Goal: Task Accomplishment & Management: Complete application form

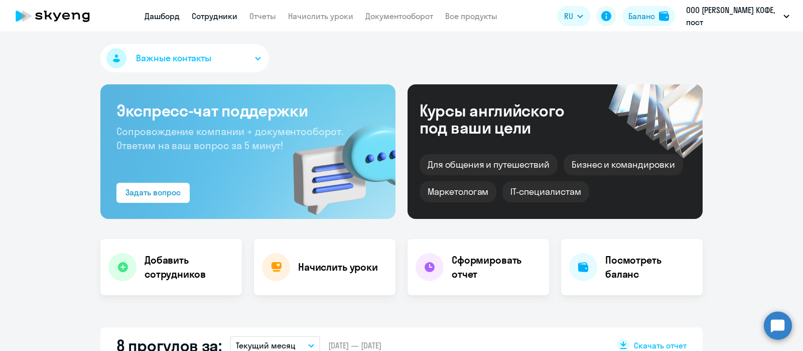
click at [222, 11] on link "Сотрудники" at bounding box center [215, 16] width 46 height 10
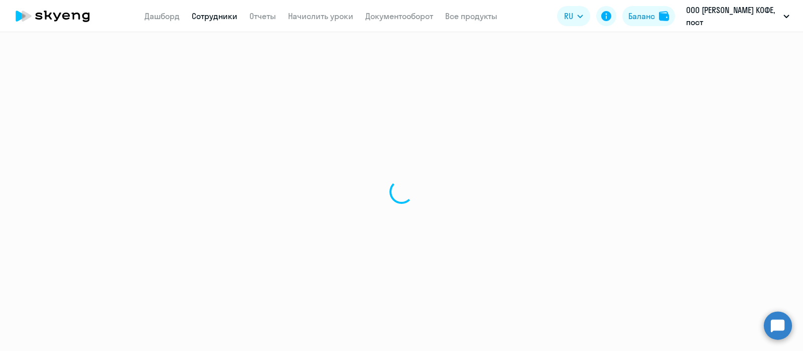
select select "30"
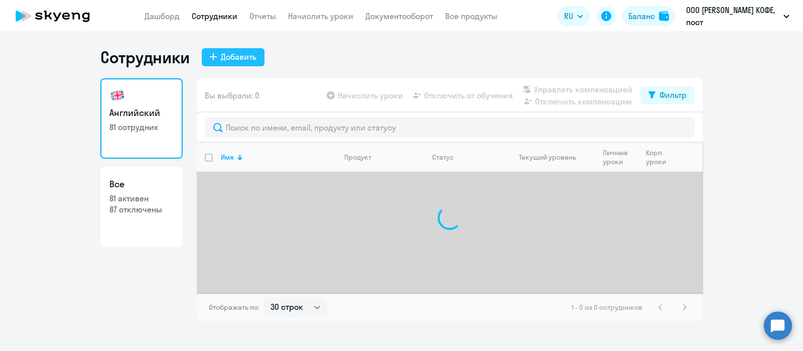
click at [235, 58] on div "Добавить" at bounding box center [239, 57] width 36 height 12
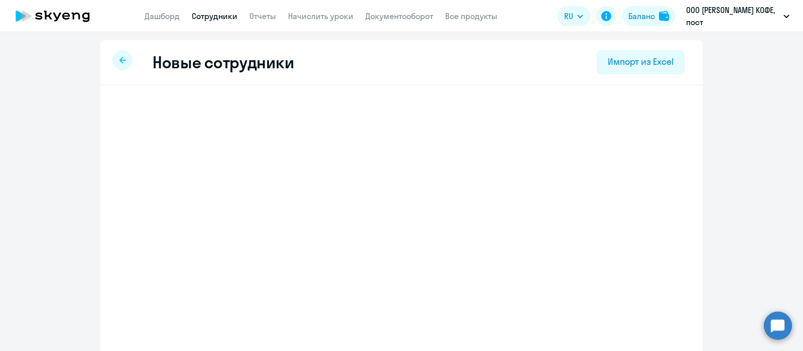
select select "english_adult_not_native_speaker"
select select "3"
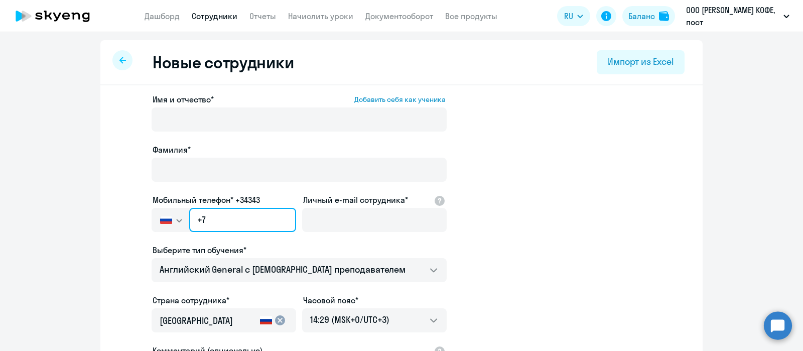
click at [244, 214] on input "+7" at bounding box center [242, 220] width 107 height 24
paste input "[PHONE_NUMBER]"
type input "[PHONE_NUMBER]"
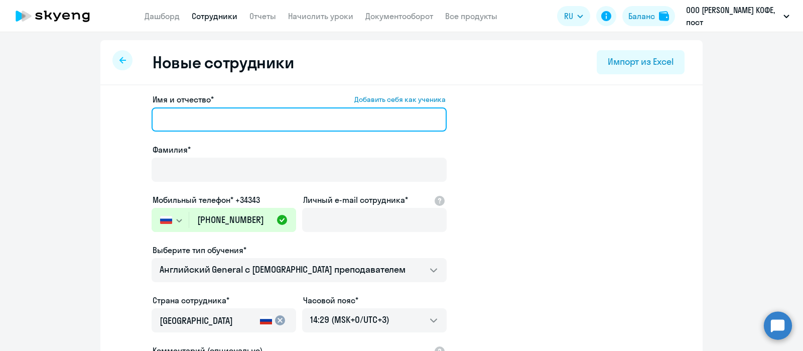
click at [226, 117] on input "Имя и отчество* Добавить себя как ученика" at bounding box center [299, 119] width 295 height 24
paste input "89509476523"
click at [163, 119] on input "89509476523" at bounding box center [299, 119] width 295 height 24
type input "Рузиля"
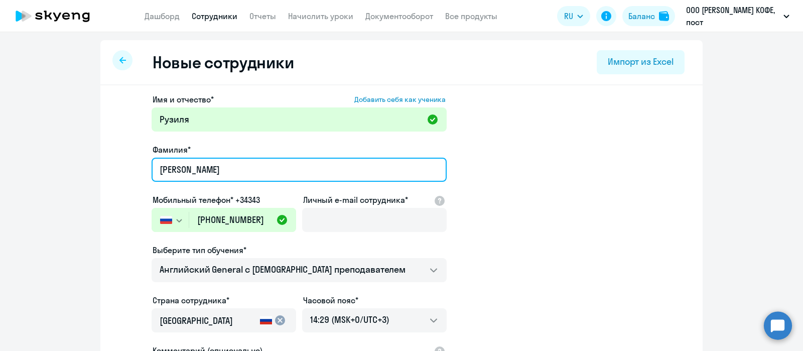
type input "[PERSON_NAME]"
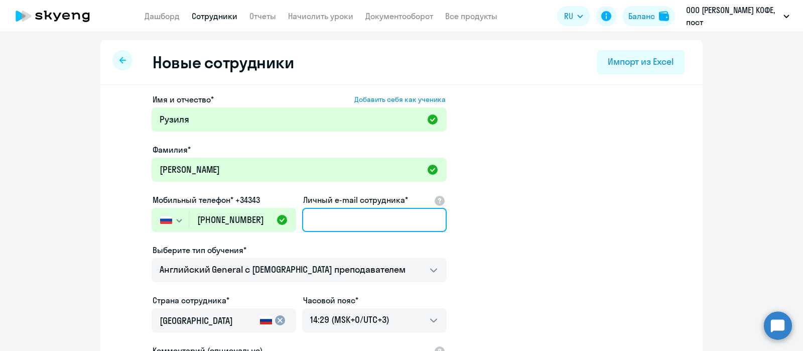
click at [356, 215] on input "Личный e-mail сотрудника*" at bounding box center [374, 220] width 145 height 24
paste input "[EMAIL_ADDRESS][DOMAIN_NAME]"
type input "[EMAIL_ADDRESS][DOMAIN_NAME]"
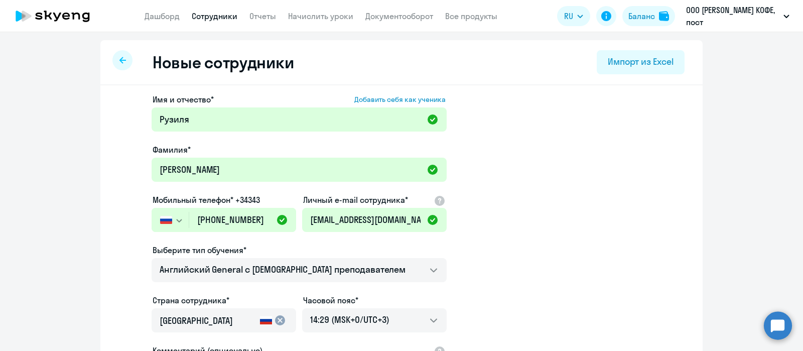
click at [511, 287] on app-new-student-form "Имя и отчество* Добавить себя как ученика [PERSON_NAME]* Ямаева Мобильный телеф…" at bounding box center [401, 272] width 570 height 358
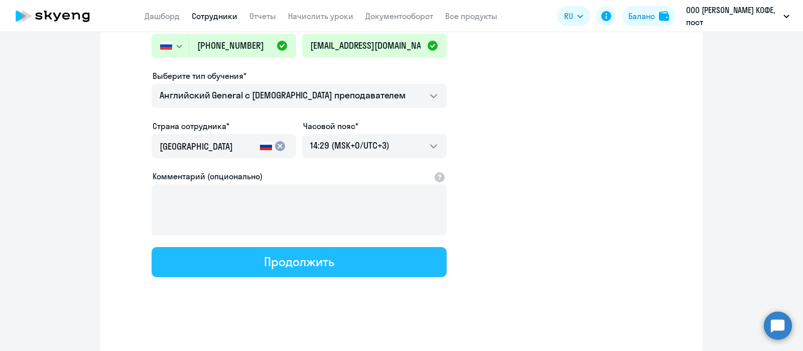
click at [344, 263] on button "Продолжить" at bounding box center [299, 262] width 295 height 30
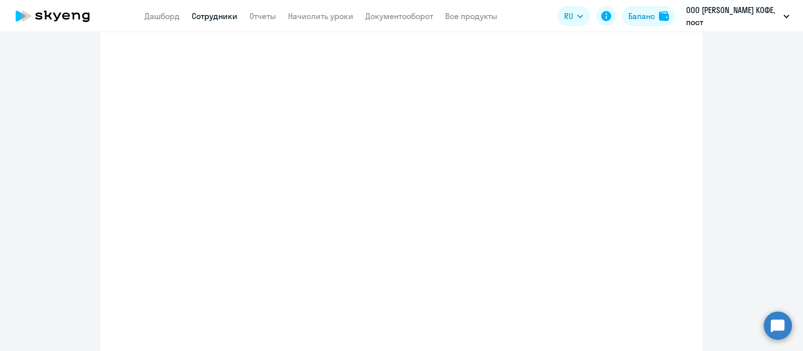
select select "english_adult_not_native_speaker"
select select "3"
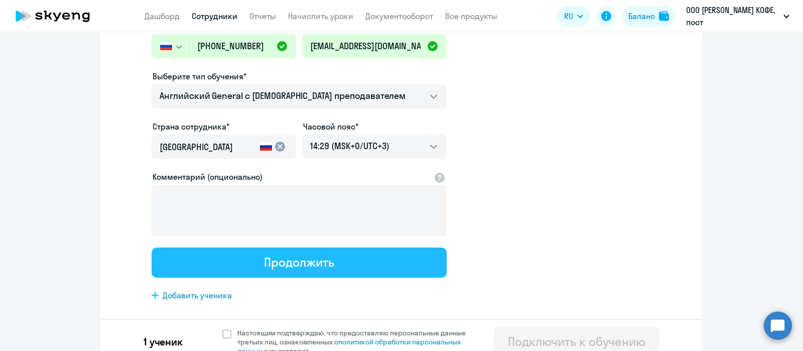
scroll to position [0, 0]
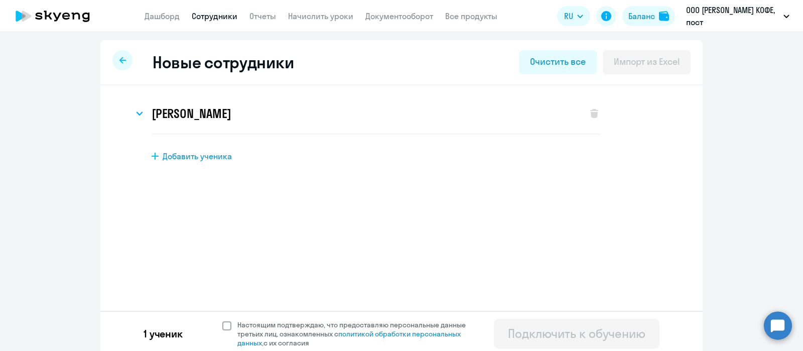
click at [222, 326] on span at bounding box center [226, 325] width 9 height 9
click at [222, 320] on input "Настоящим подтверждаю, что предоставляю персональные данные третьих лиц, ознако…" at bounding box center [222, 320] width 1 height 1
checkbox input "true"
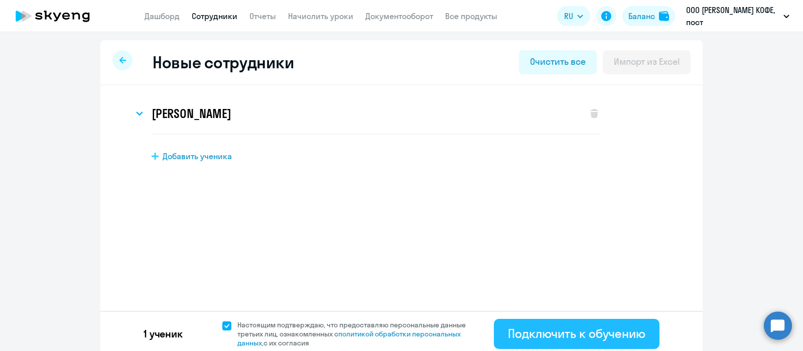
click at [526, 336] on div "Подключить к обучению" at bounding box center [577, 333] width 138 height 16
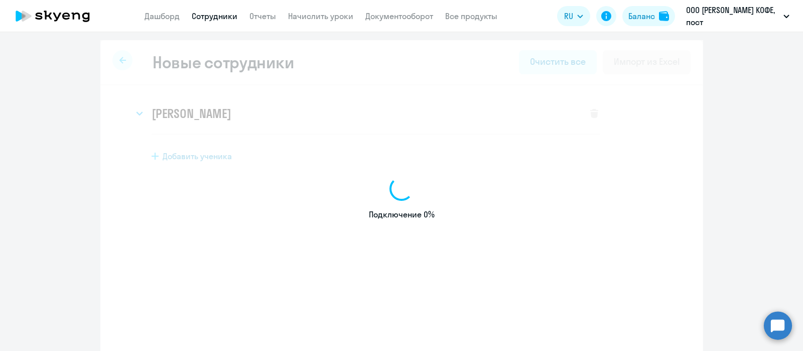
select select "english_adult_not_native_speaker"
select select "3"
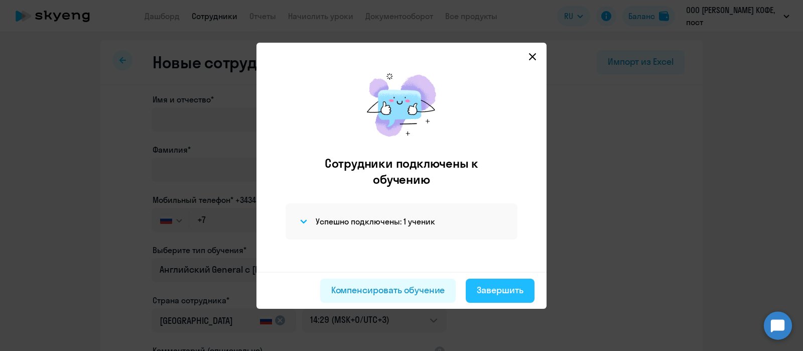
click at [501, 298] on button "Завершить" at bounding box center [500, 291] width 69 height 24
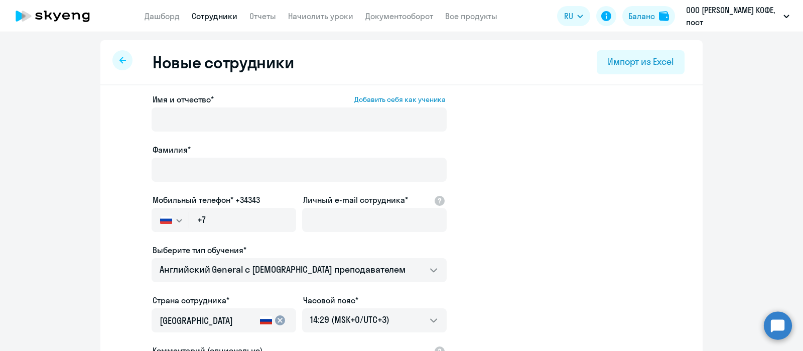
select select "30"
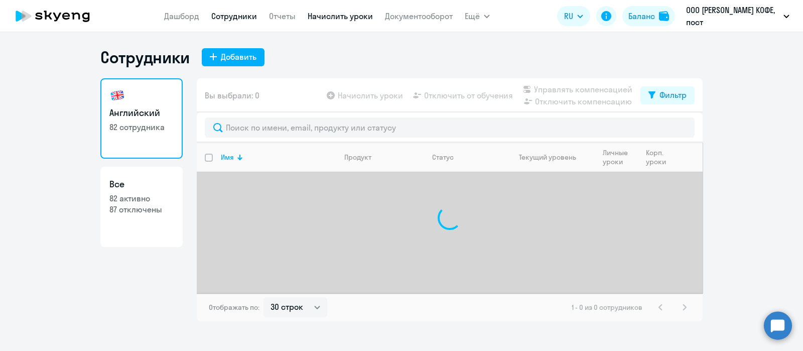
click at [338, 14] on link "Начислить уроки" at bounding box center [340, 16] width 65 height 10
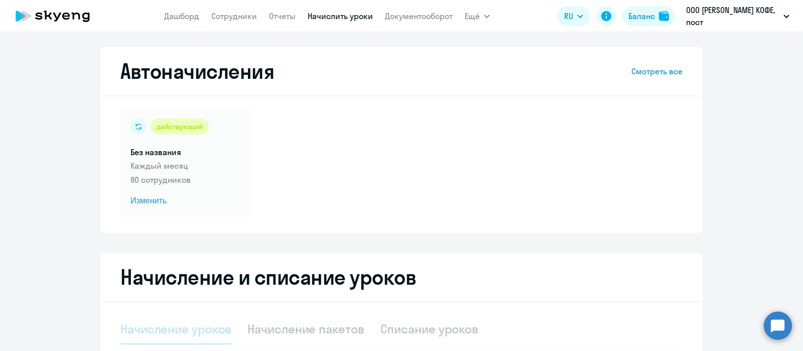
select select "10"
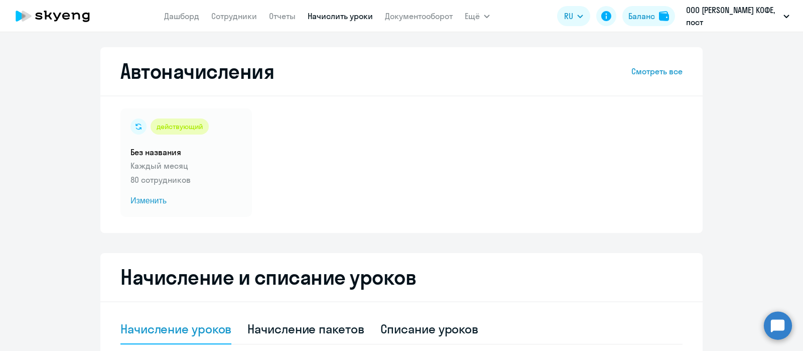
scroll to position [317, 0]
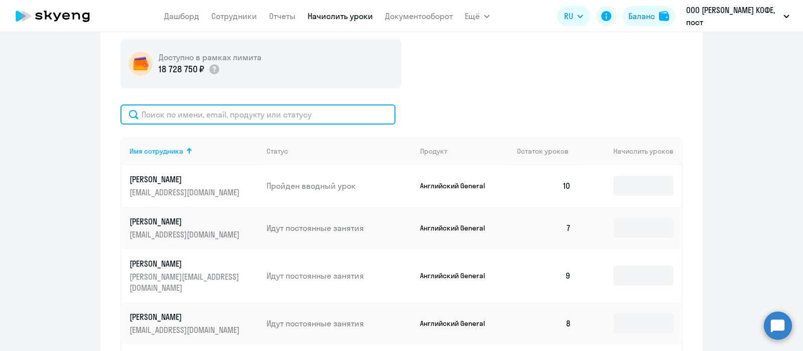
click at [301, 116] on input "text" at bounding box center [257, 114] width 275 height 20
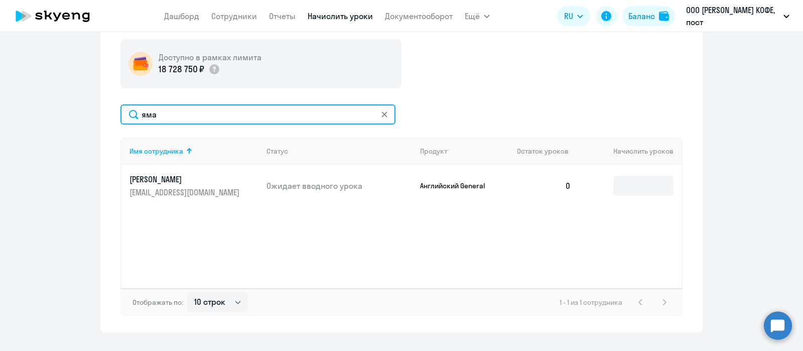
type input "яма"
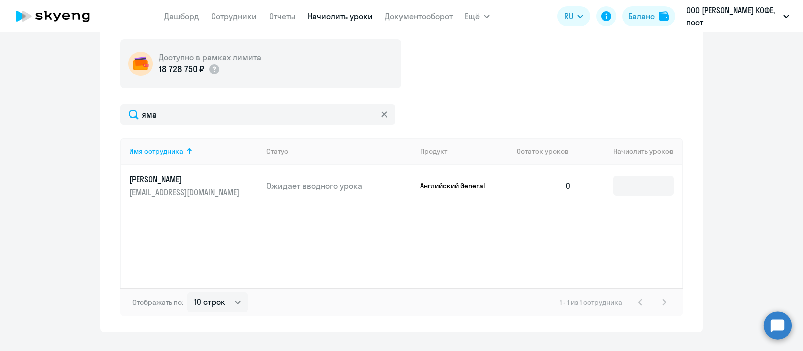
click at [534, 236] on div "Имя сотрудника Статус Продукт Остаток уроков [PERSON_NAME] уроков [PERSON_NAME]…" at bounding box center [401, 213] width 562 height 151
click at [626, 185] on input at bounding box center [643, 186] width 60 height 20
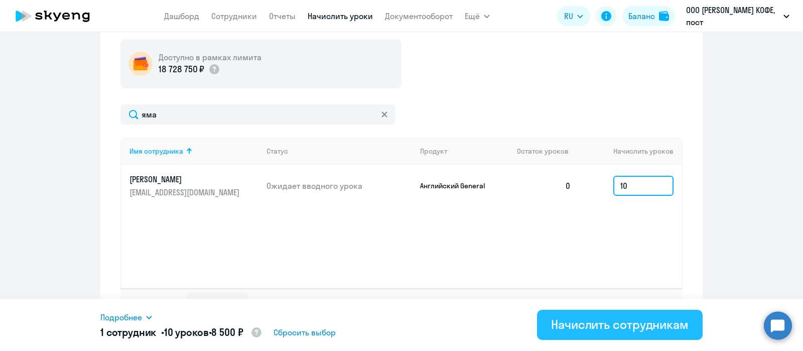
type input "10"
click at [581, 325] on div "Начислить сотрудникам" at bounding box center [620, 324] width 138 height 16
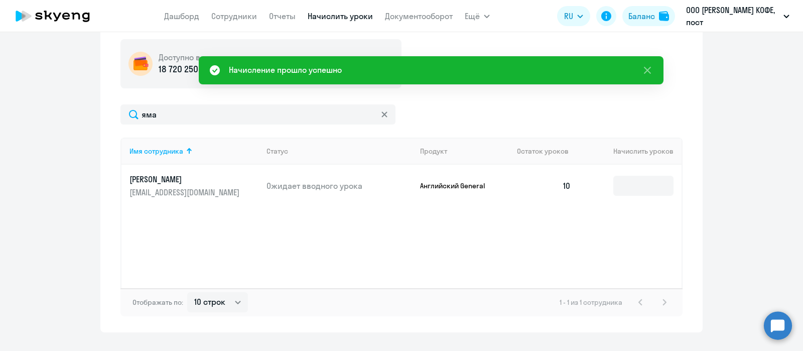
scroll to position [0, 0]
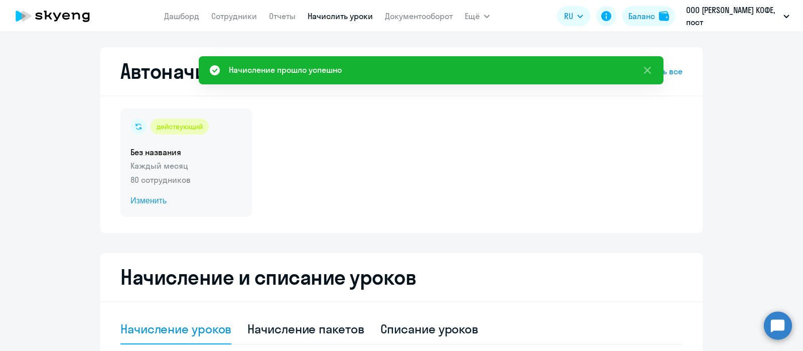
click at [206, 171] on p "Каждый месяц" at bounding box center [185, 166] width 111 height 12
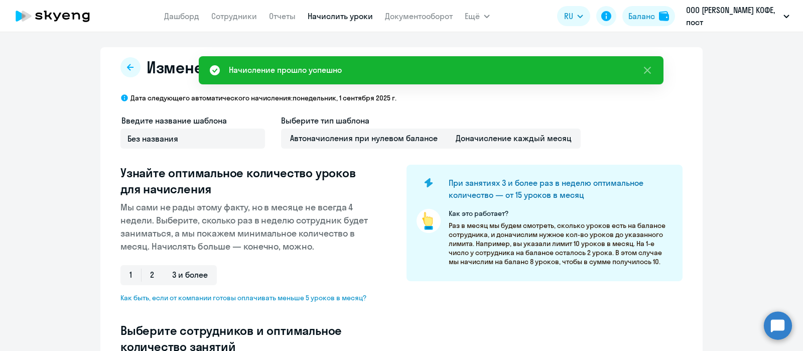
select select "10"
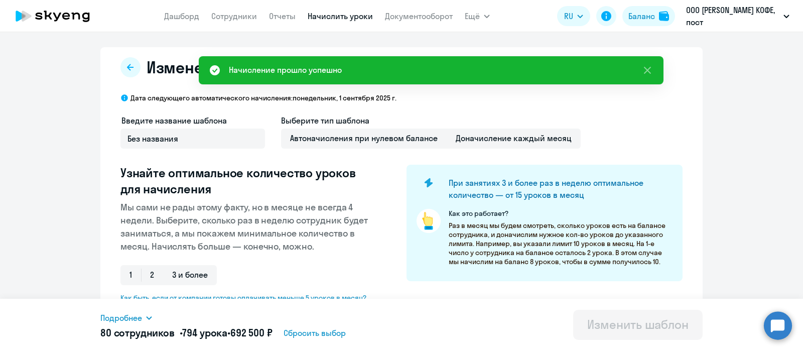
scroll to position [158, 0]
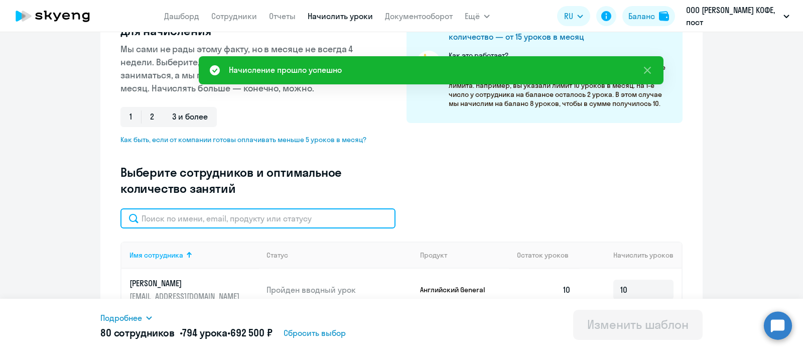
click at [278, 226] on input "text" at bounding box center [257, 218] width 275 height 20
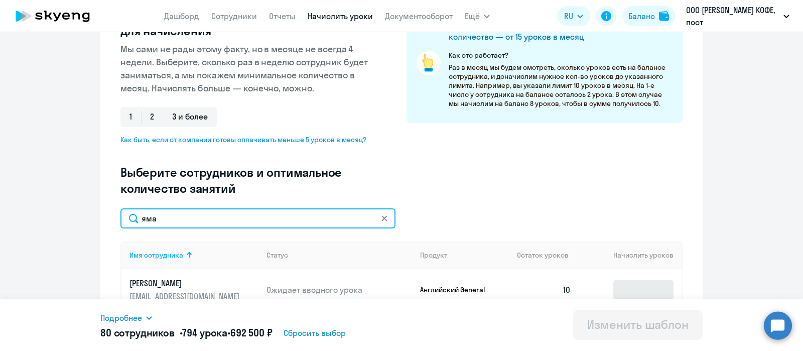
type input "яма"
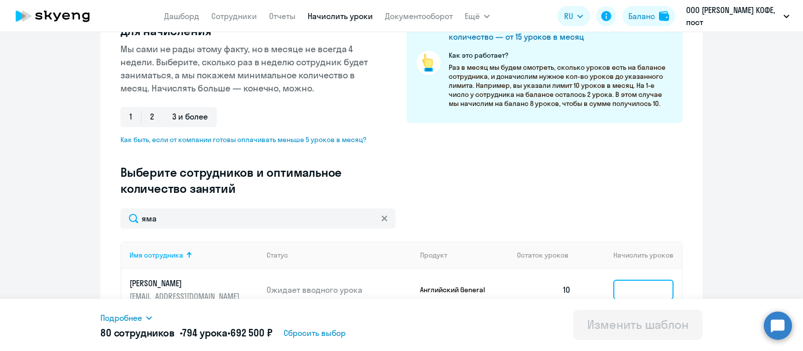
click at [620, 288] on input at bounding box center [643, 290] width 60 height 20
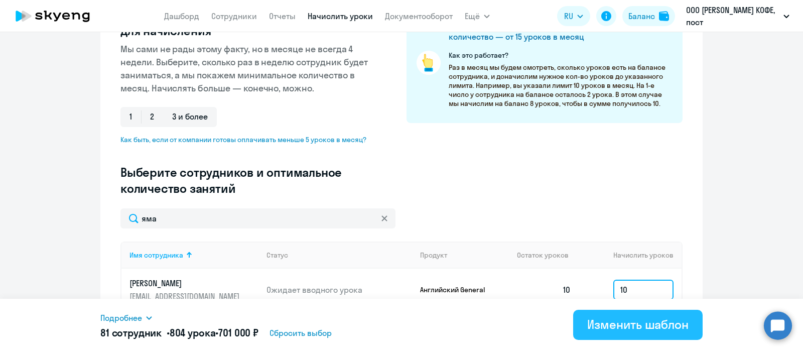
type input "10"
click at [610, 320] on div "Изменить шаблон" at bounding box center [637, 324] width 101 height 16
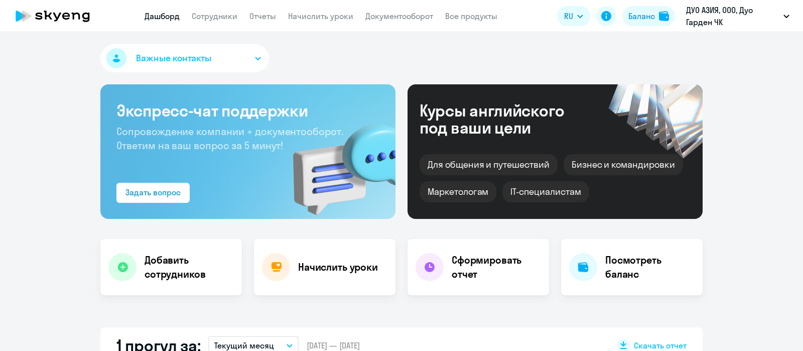
click at [195, 20] on link "Сотрудники" at bounding box center [215, 16] width 46 height 10
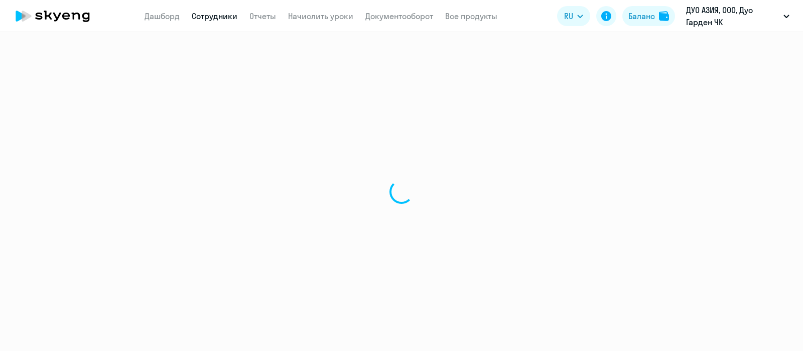
select select "30"
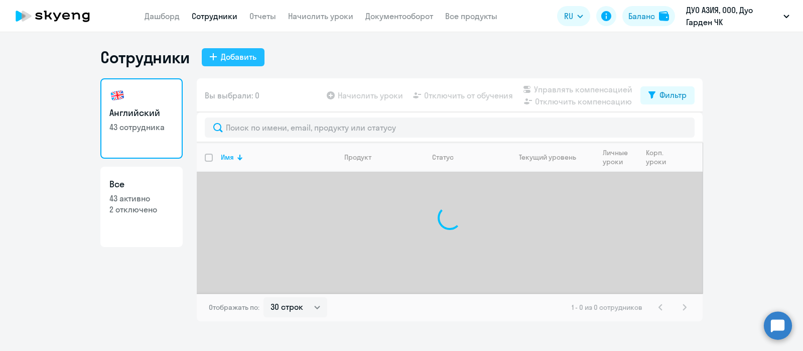
click at [221, 58] on div "Добавить" at bounding box center [239, 57] width 36 height 12
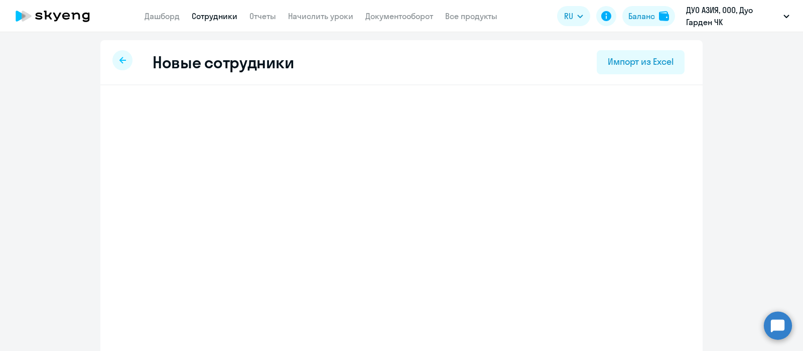
select select "english_adult_not_native_speaker"
select select "3"
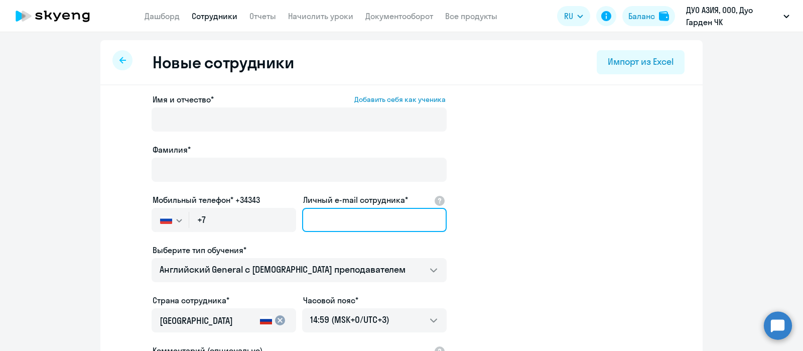
click at [371, 217] on input "Личный e-mail сотрудника*" at bounding box center [374, 220] width 145 height 24
paste input "rodin.oleg-rodin2017@yandex.ru"
type input "rodin.oleg-rodin2017@yandex.ru"
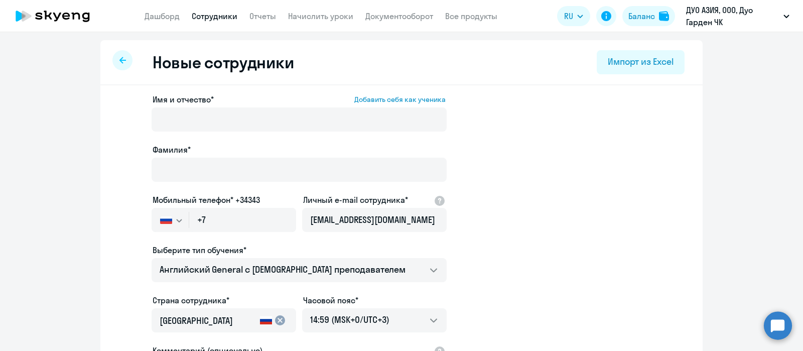
scroll to position [0, 0]
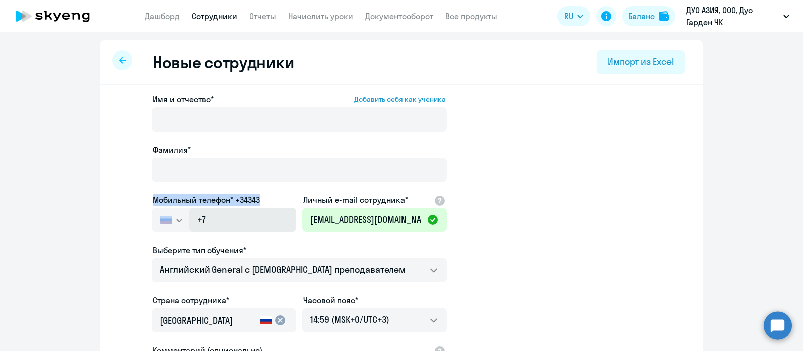
drag, startPoint x: 123, startPoint y: 181, endPoint x: 248, endPoint y: 226, distance: 132.7
click at [248, 226] on app-new-student-form "Имя и отчество* Добавить себя как ученика Фамилия* Мобильный телефон* +34343 Ро…" at bounding box center [401, 272] width 570 height 358
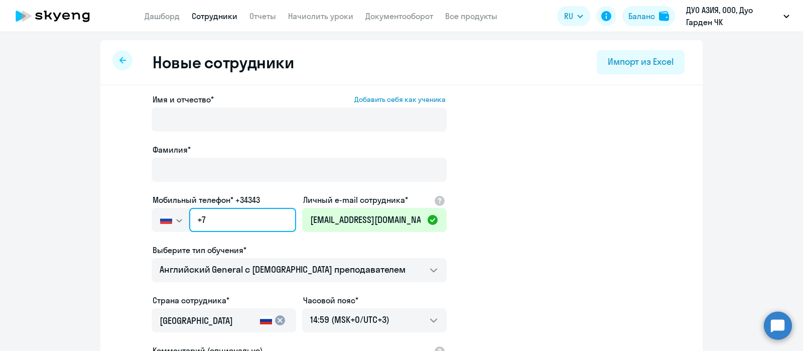
click at [248, 226] on input "+7" at bounding box center [242, 220] width 107 height 24
paste input "995 261-78-96"
type input "+7 995 261-78-96"
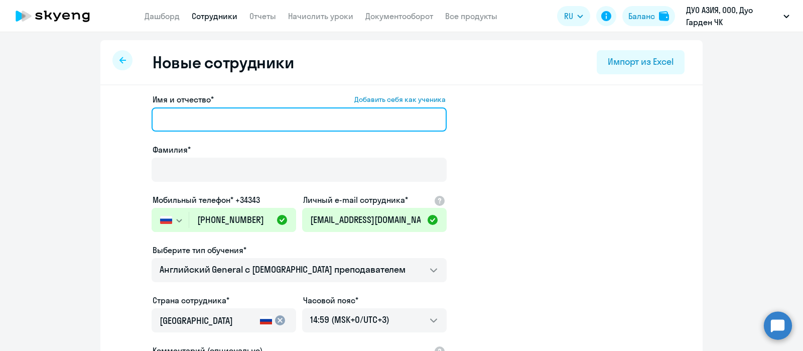
click at [242, 122] on input "Имя и отчество* Добавить себя как ученика" at bounding box center [299, 119] width 295 height 24
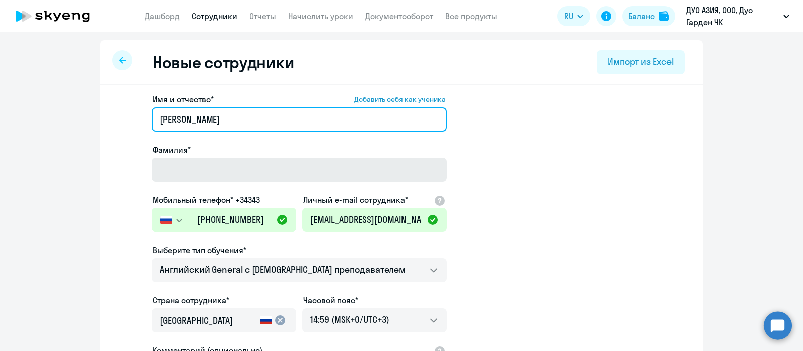
type input "Олег"
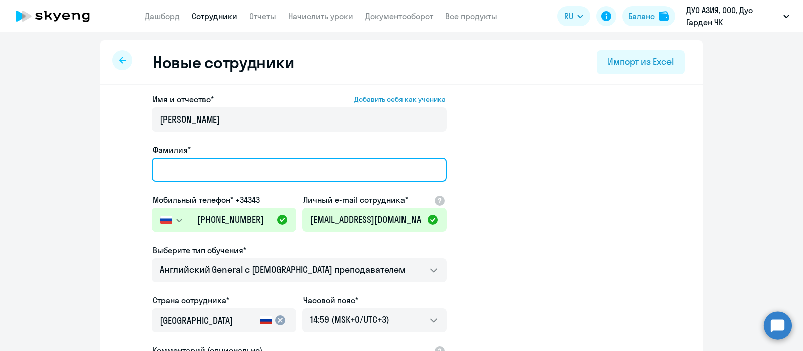
click at [191, 174] on input "Фамилия*" at bounding box center [299, 170] width 295 height 24
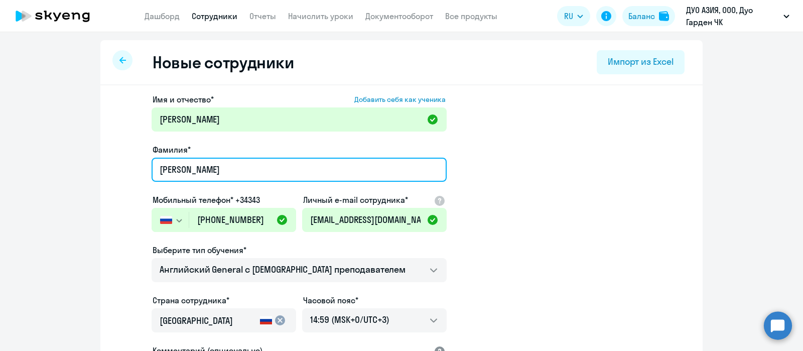
type input "Родин"
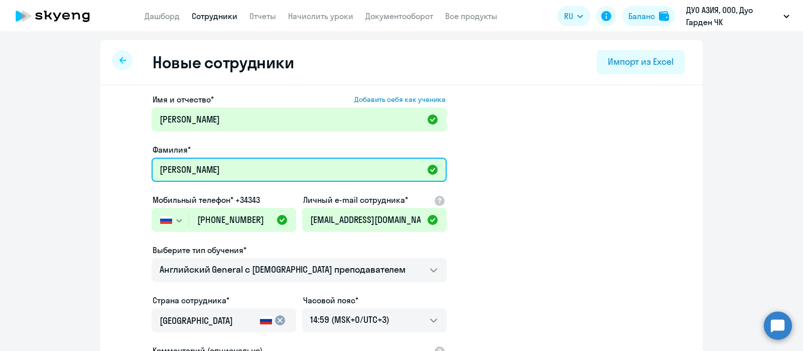
scroll to position [174, 0]
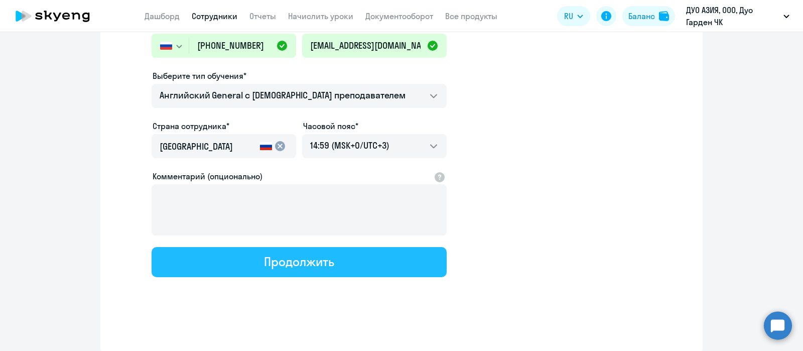
click at [254, 266] on button "Продолжить" at bounding box center [299, 262] width 295 height 30
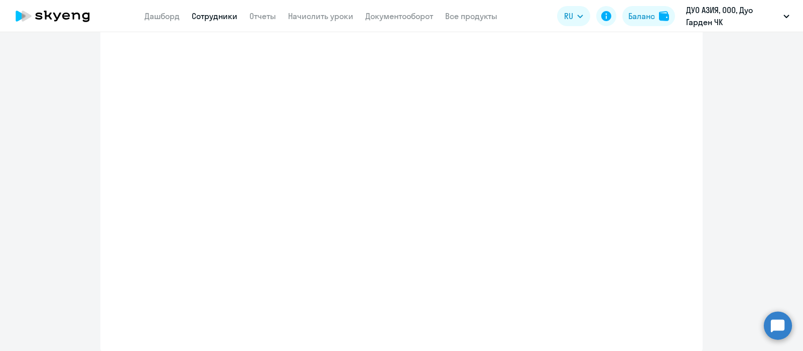
select select "english_adult_not_native_speaker"
select select "3"
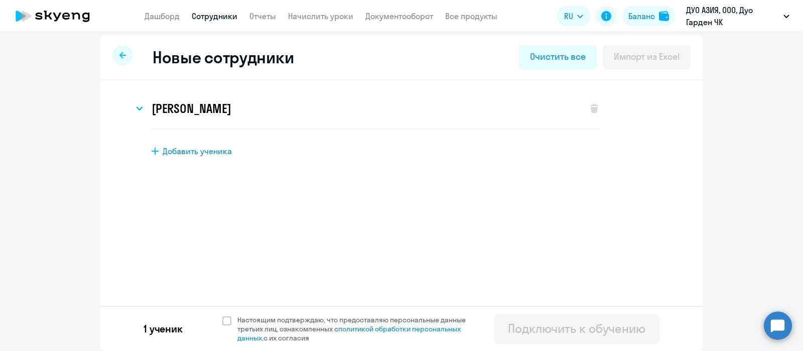
scroll to position [0, 0]
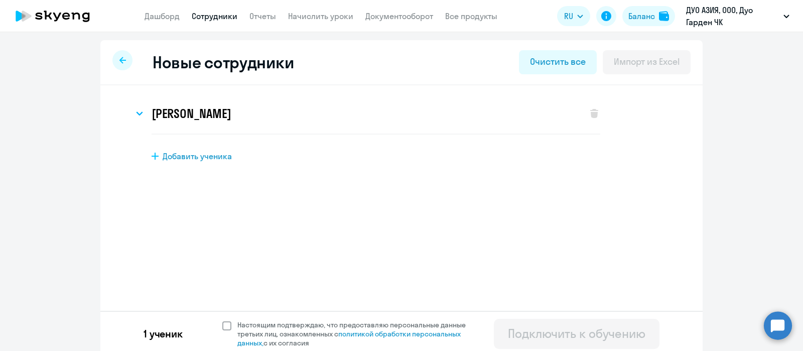
click at [222, 327] on span at bounding box center [226, 325] width 9 height 9
click at [222, 320] on input "Настоящим подтверждаю, что предоставляю персональные данные третьих лиц, ознако…" at bounding box center [222, 320] width 1 height 1
checkbox input "true"
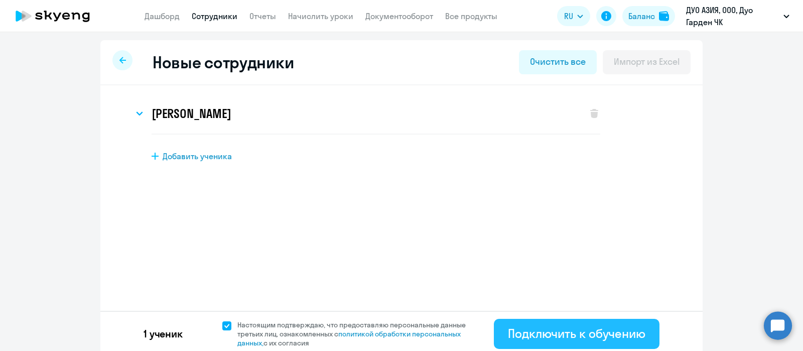
click at [560, 344] on button "Подключить к обучению" at bounding box center [577, 334] width 166 height 30
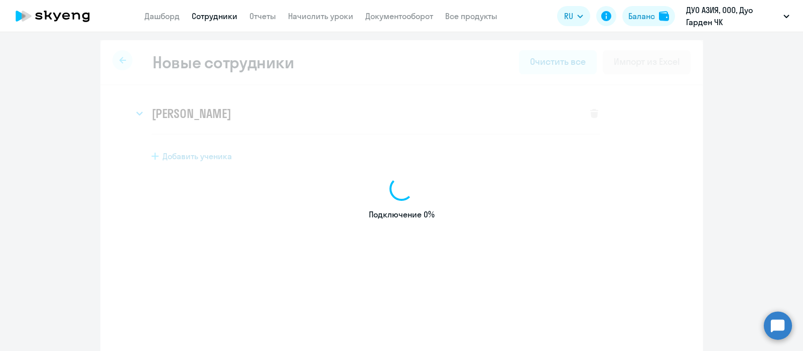
select select "english_adult_not_native_speaker"
select select "3"
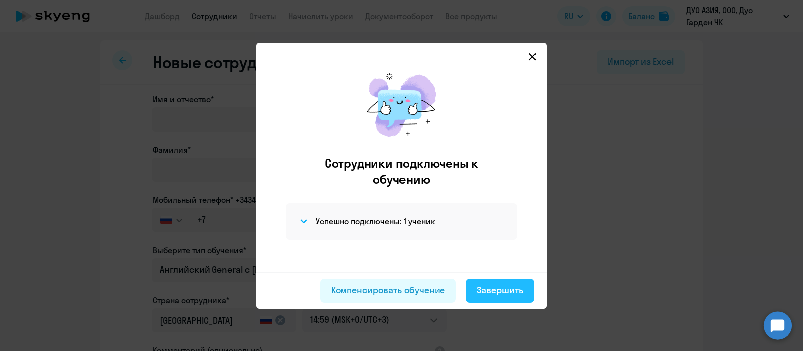
click at [483, 291] on div "Завершить" at bounding box center [500, 290] width 47 height 13
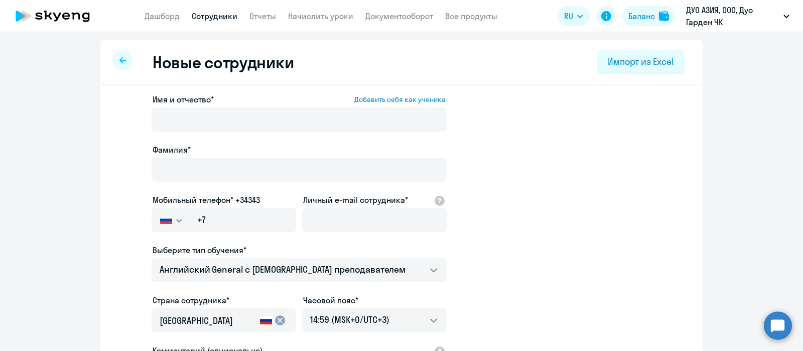
select select "30"
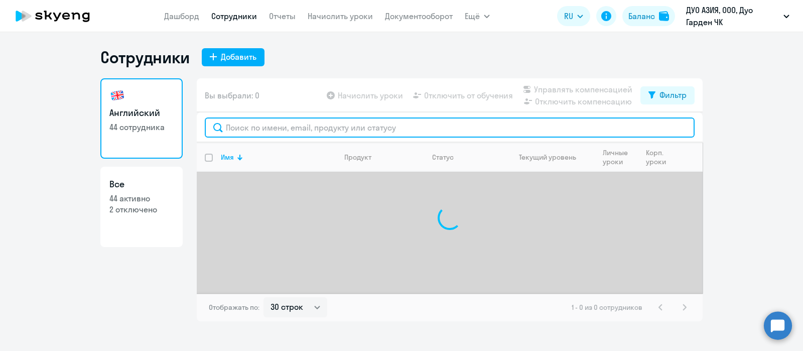
click at [298, 128] on input "text" at bounding box center [450, 127] width 490 height 20
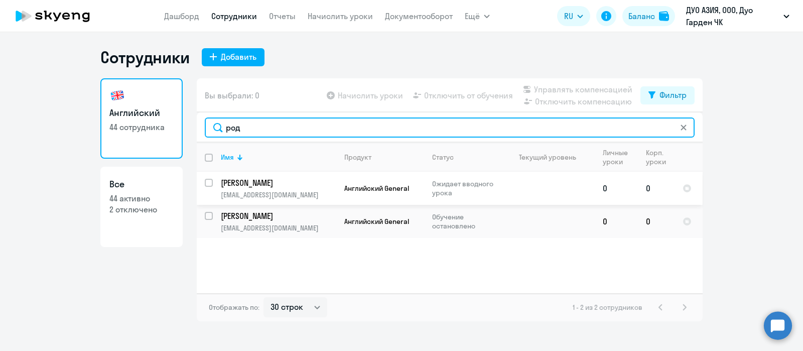
type input "род"
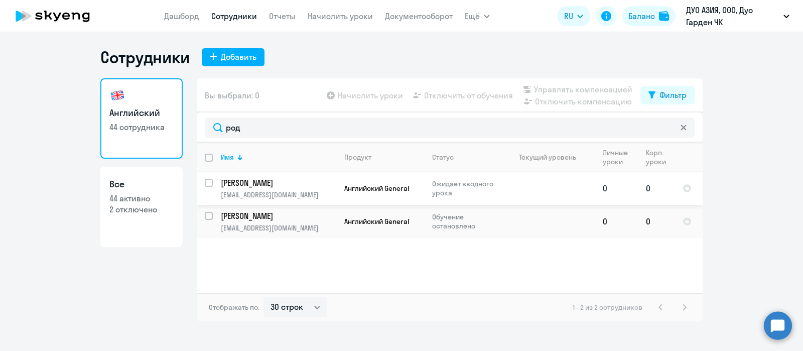
click at [211, 183] on input "select row 42317121" at bounding box center [215, 189] width 20 height 20
checkbox input "true"
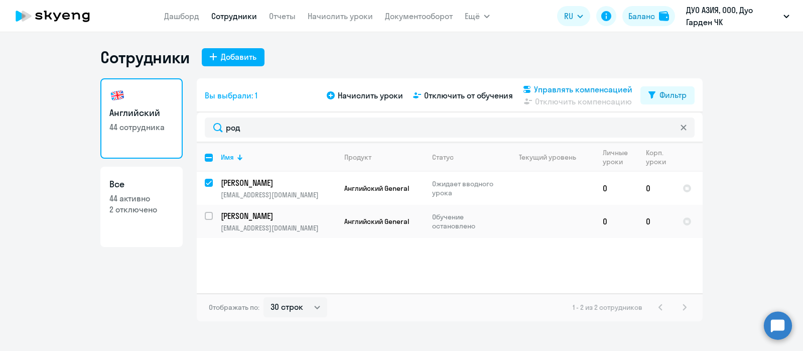
click at [578, 85] on span "Управлять компенсацией" at bounding box center [583, 89] width 98 height 12
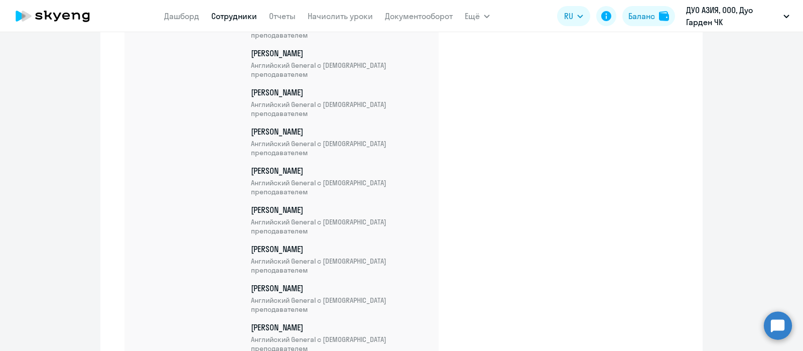
scroll to position [1558, 0]
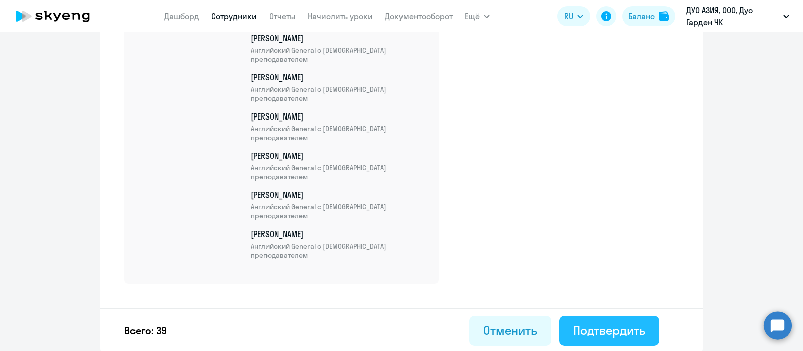
click at [629, 327] on div "Подтвердить" at bounding box center [609, 330] width 72 height 16
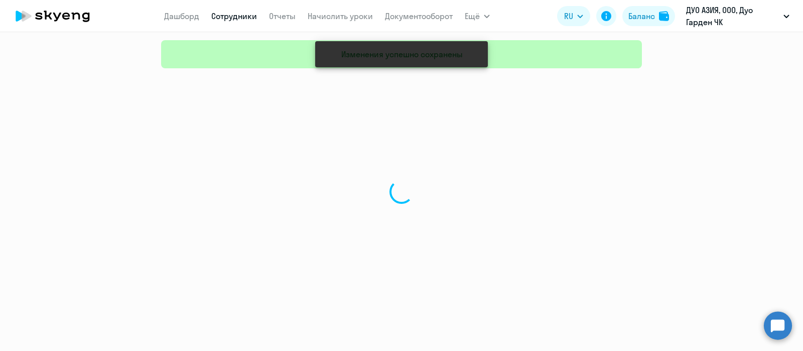
select select "30"
